Goal: Find contact information: Find contact information

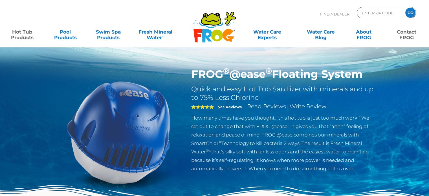
click at [401, 37] on link "Contact FROG" at bounding box center [406, 31] width 33 height 11
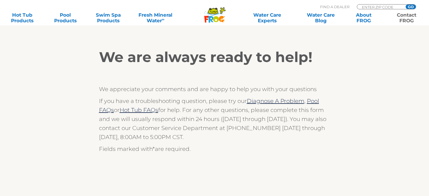
scroll to position [85, 0]
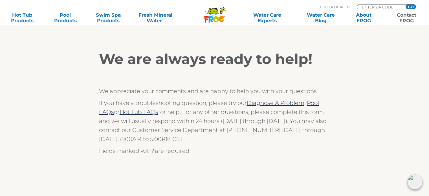
click at [317, 128] on p "If you have a troubleshooting question, please try our Diagnose A Problem, Pool…" at bounding box center [215, 121] width 232 height 45
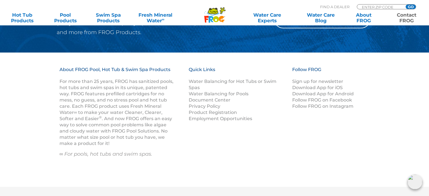
scroll to position [916, 0]
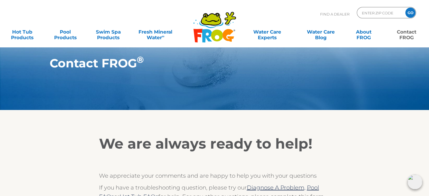
click at [321, 136] on h2 "We are always ready to help!" at bounding box center [215, 144] width 232 height 17
